Goal: Transaction & Acquisition: Purchase product/service

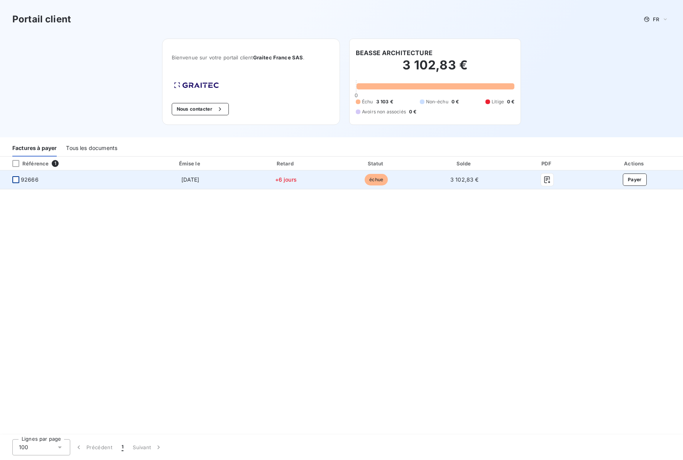
click at [16, 181] on div at bounding box center [15, 179] width 7 height 7
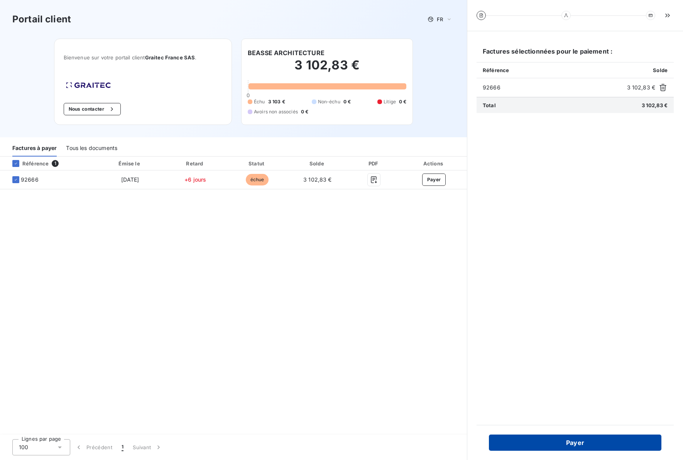
click at [561, 443] on button "Payer" at bounding box center [575, 443] width 172 height 16
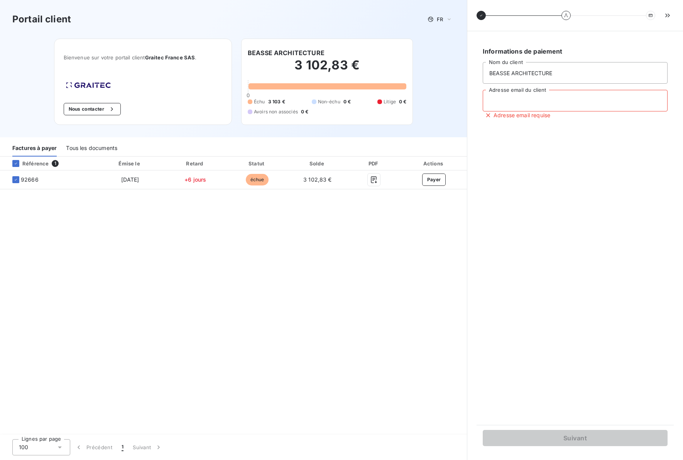
click at [548, 98] on input "Adresse email du client" at bounding box center [575, 101] width 185 height 22
type input "[EMAIL_ADDRESS][DOMAIN_NAME]"
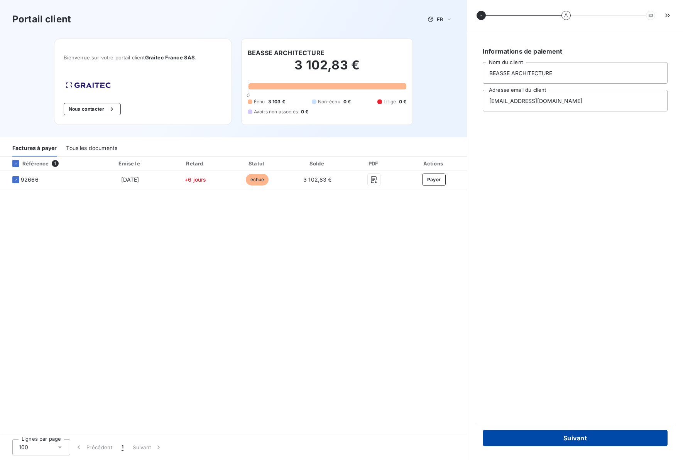
click at [565, 436] on button "Suivant" at bounding box center [575, 438] width 185 height 16
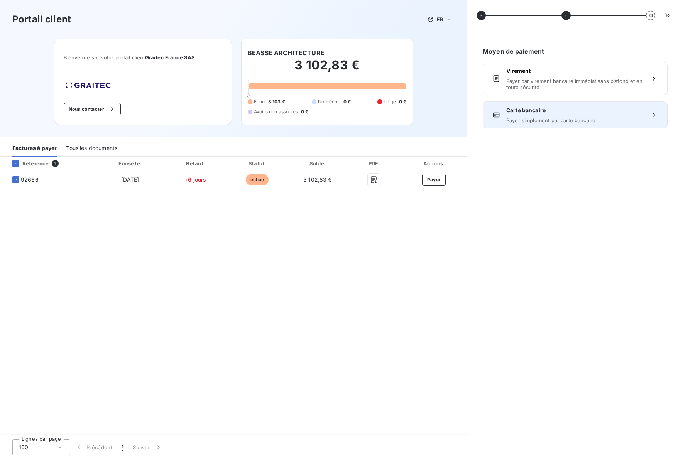
click at [565, 116] on div "Carte bancaire Payer simplement par carte bancaire" at bounding box center [575, 115] width 138 height 17
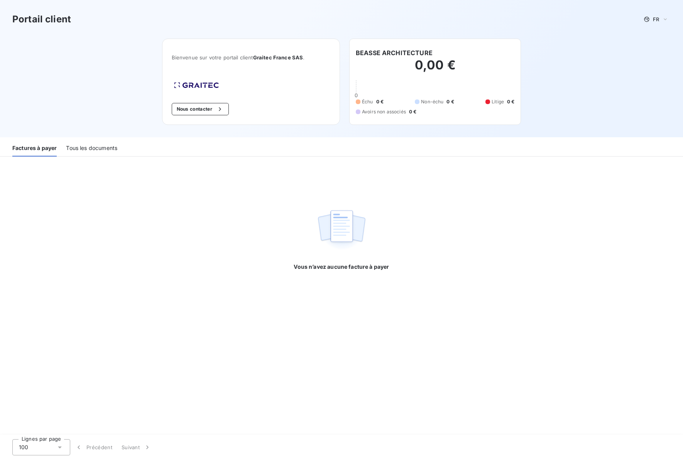
click at [107, 147] on div "Tous les documents" at bounding box center [91, 148] width 51 height 16
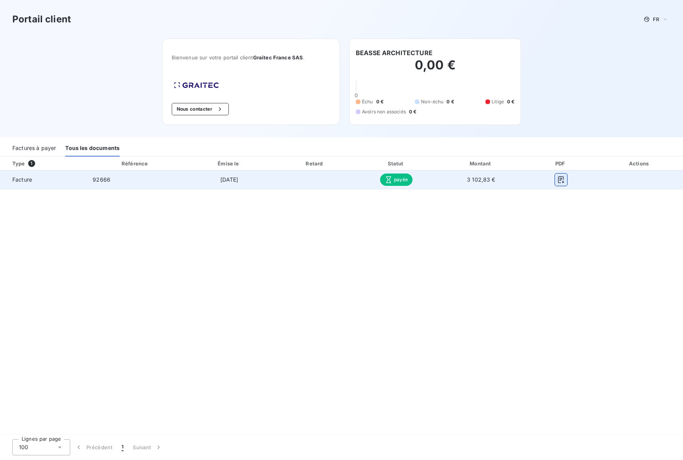
click at [563, 183] on icon "button" at bounding box center [561, 179] width 6 height 7
